Goal: Find specific page/section: Find specific page/section

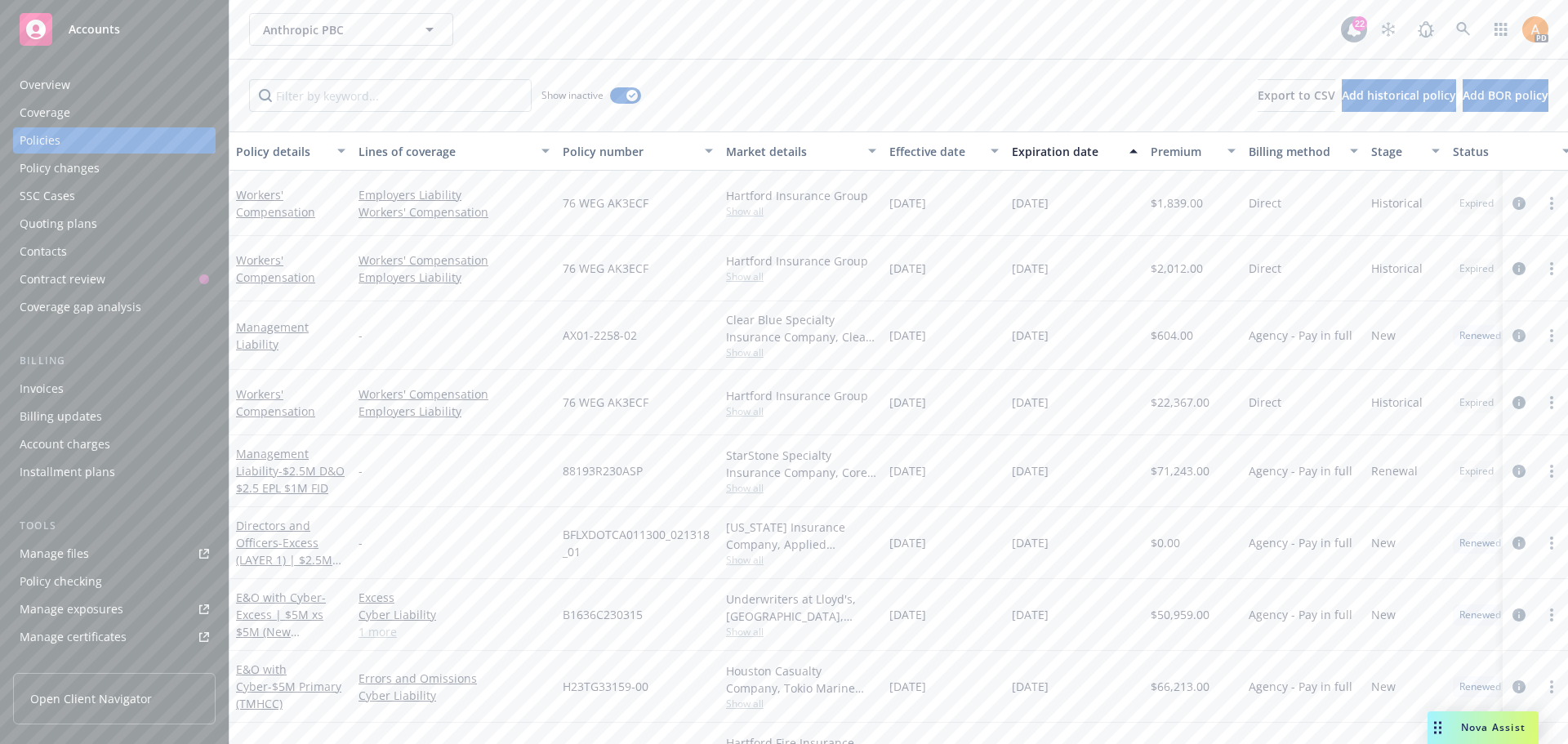
scroll to position [164, 0]
click at [364, 16] on button "Anthropic PBC" at bounding box center [351, 29] width 204 height 33
click at [349, 25] on span "Anthropic PBC" at bounding box center [333, 30] width 141 height 17
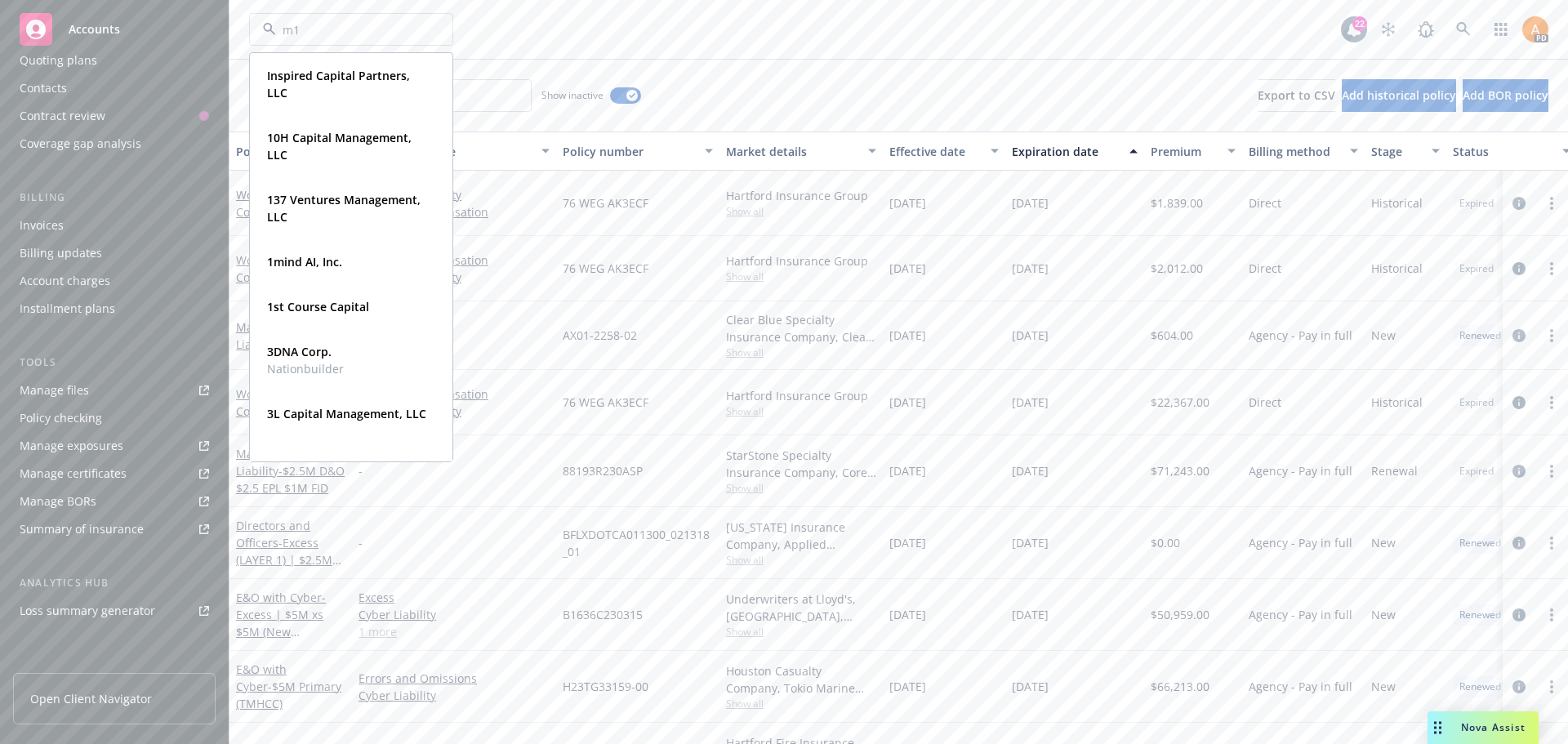
type input "m13"
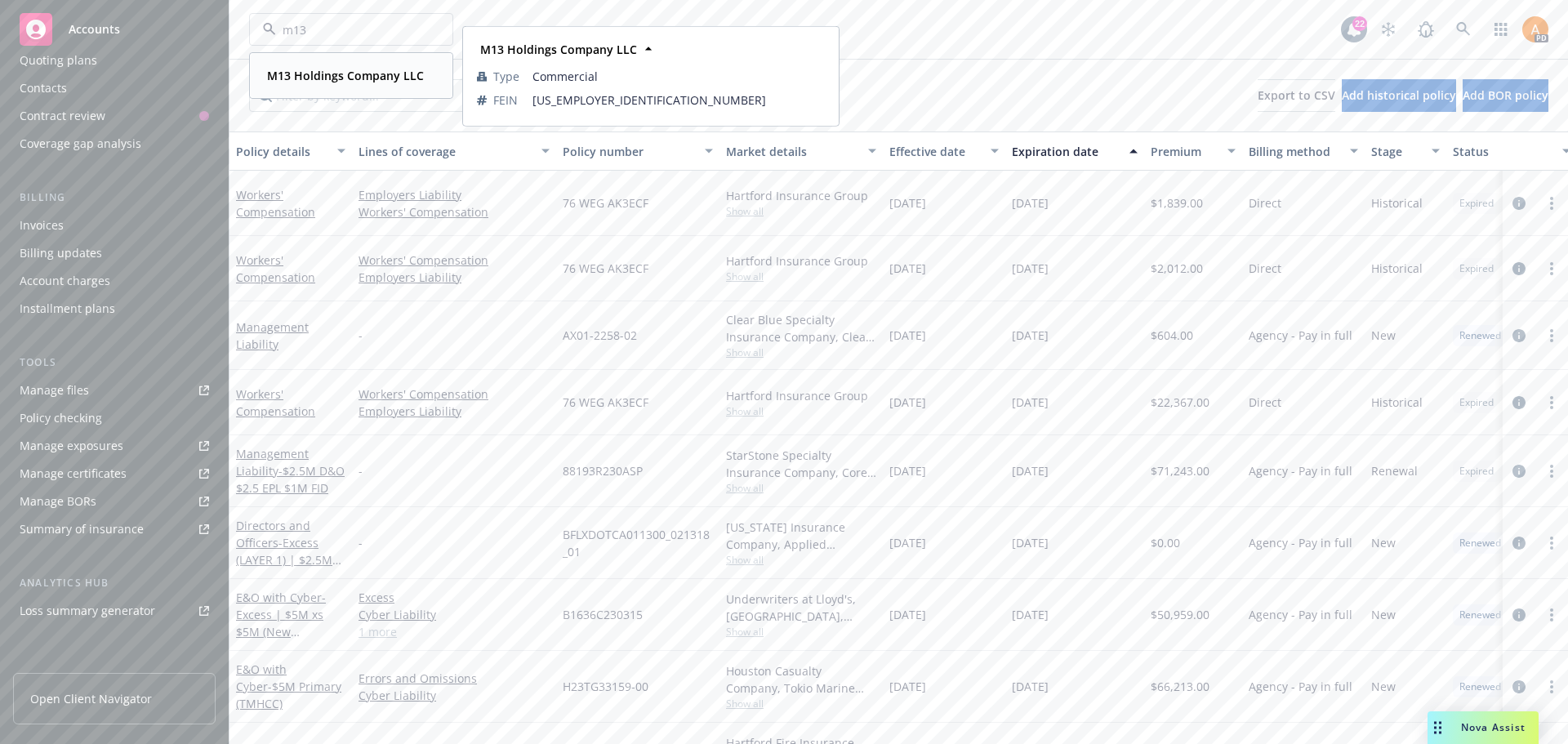
click at [325, 75] on strong "M13 Holdings Company LLC" at bounding box center [345, 75] width 157 height 15
